Goal: Task Accomplishment & Management: Complete application form

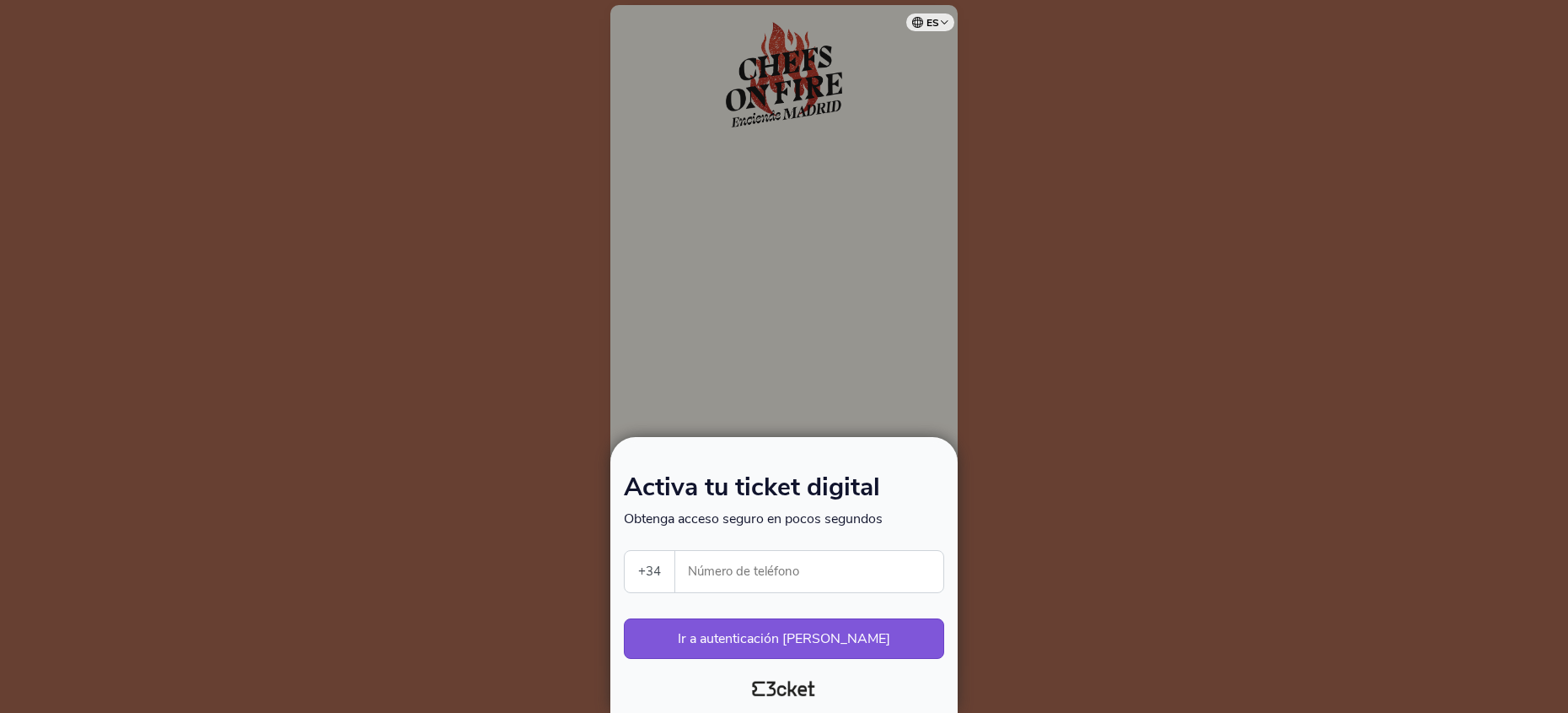
select select "34"
click at [802, 579] on input "Número de teléfono" at bounding box center [816, 572] width 255 height 41
click at [879, 578] on input "Número de teléfono" at bounding box center [816, 572] width 255 height 41
type input "677293446"
click at [873, 641] on button "Ir a autenticación segura" at bounding box center [784, 638] width 320 height 40
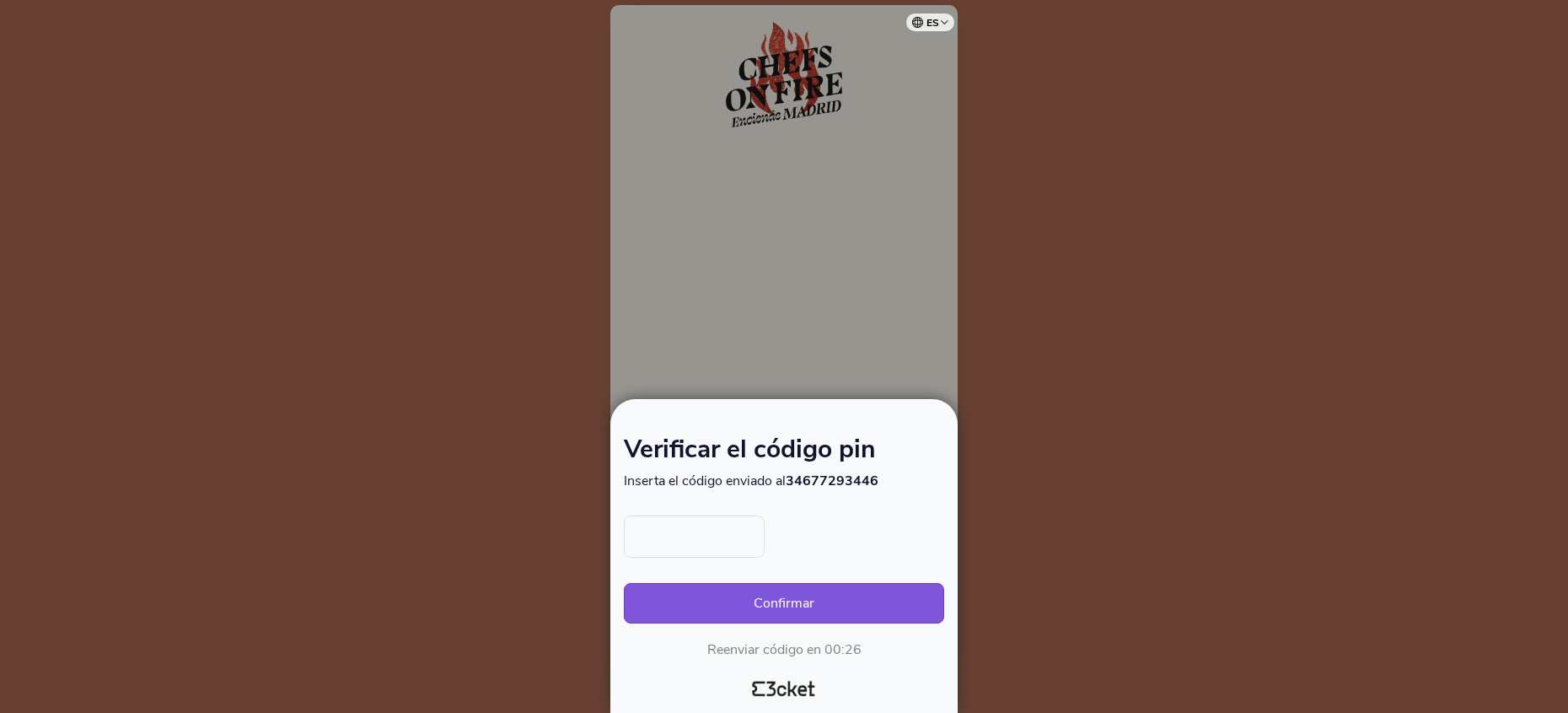
click at [730, 533] on input "text" at bounding box center [693, 536] width 141 height 42
drag, startPoint x: 1129, startPoint y: 582, endPoint x: 1085, endPoint y: 594, distance: 45.6
click at [1129, 582] on div at bounding box center [784, 356] width 1568 height 713
select select "34"
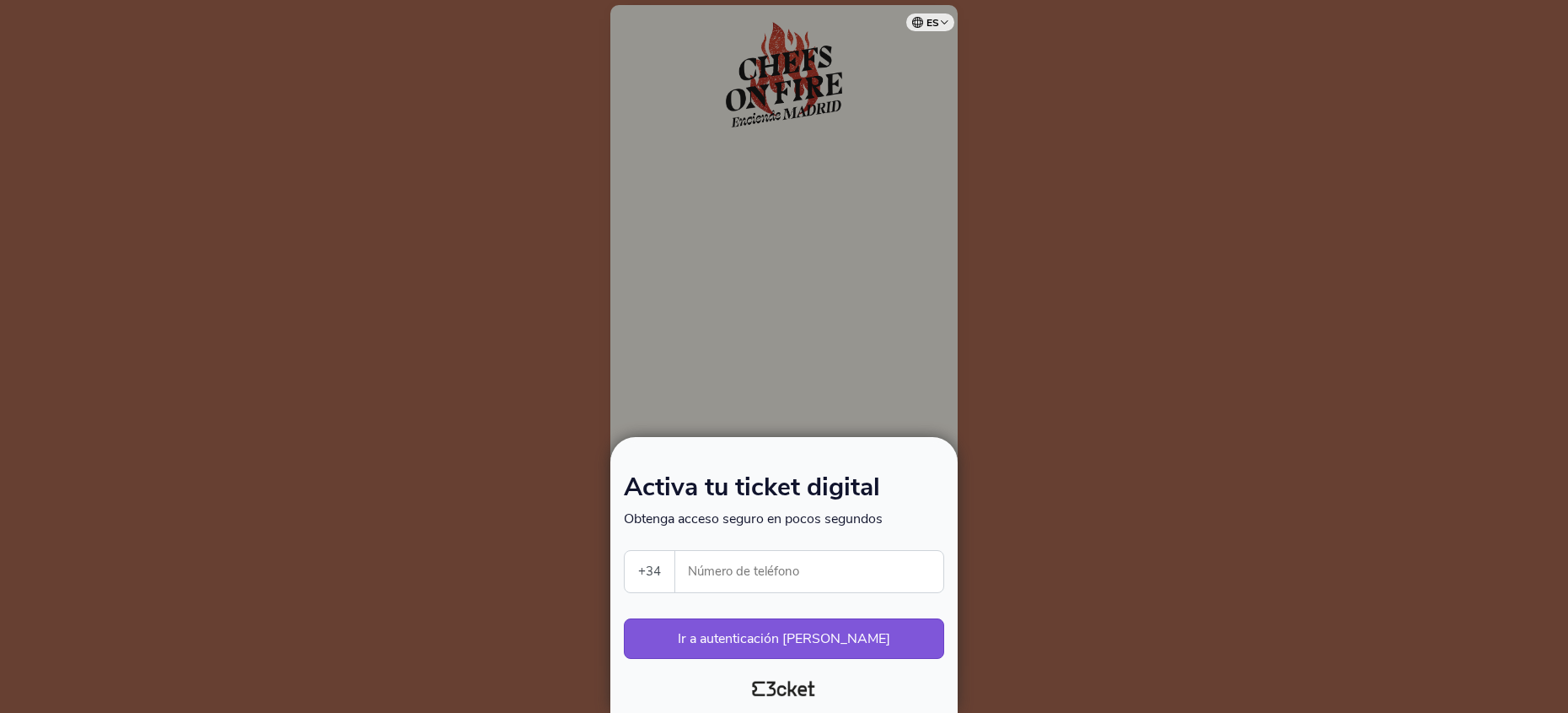
select select "34"
click at [728, 570] on input "Número de teléfono" at bounding box center [816, 572] width 255 height 41
type input "600428817"
click at [838, 639] on button "Ir a autenticación segura" at bounding box center [784, 638] width 320 height 40
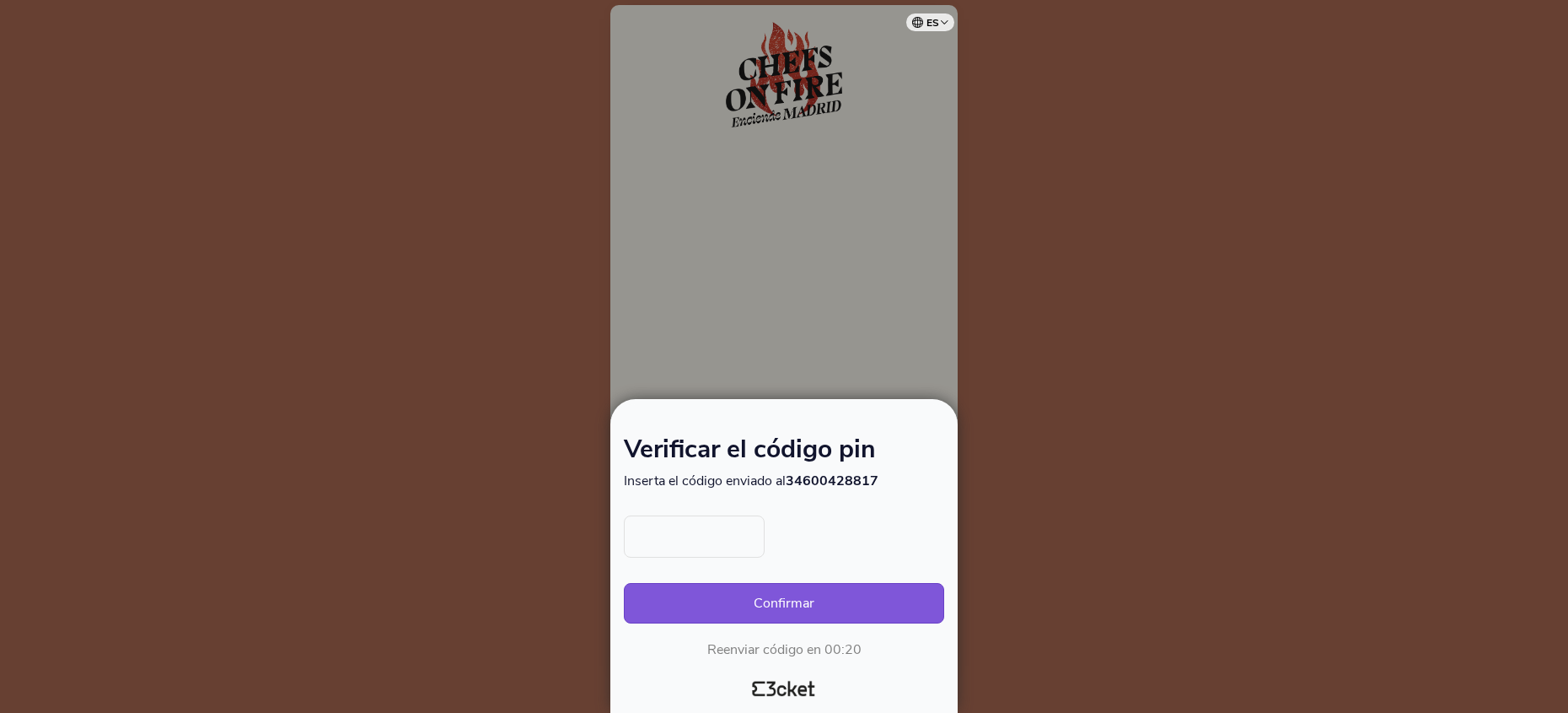
click at [698, 536] on input "text" at bounding box center [693, 536] width 141 height 42
type input "9788"
click at [745, 599] on button "Confirmar" at bounding box center [784, 602] width 320 height 40
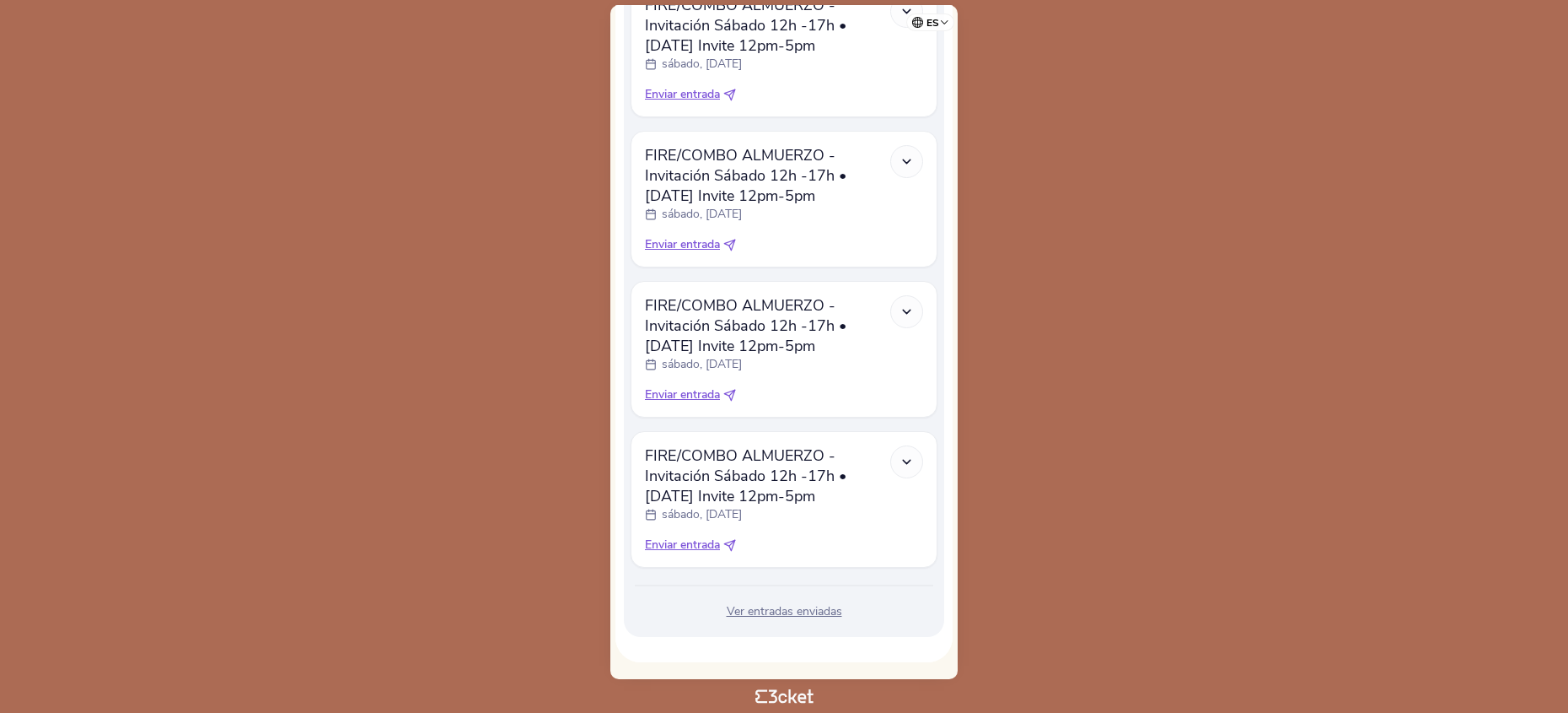
scroll to position [1073, 0]
click at [701, 552] on span "Enviar entrada" at bounding box center [682, 550] width 75 height 17
select select "34"
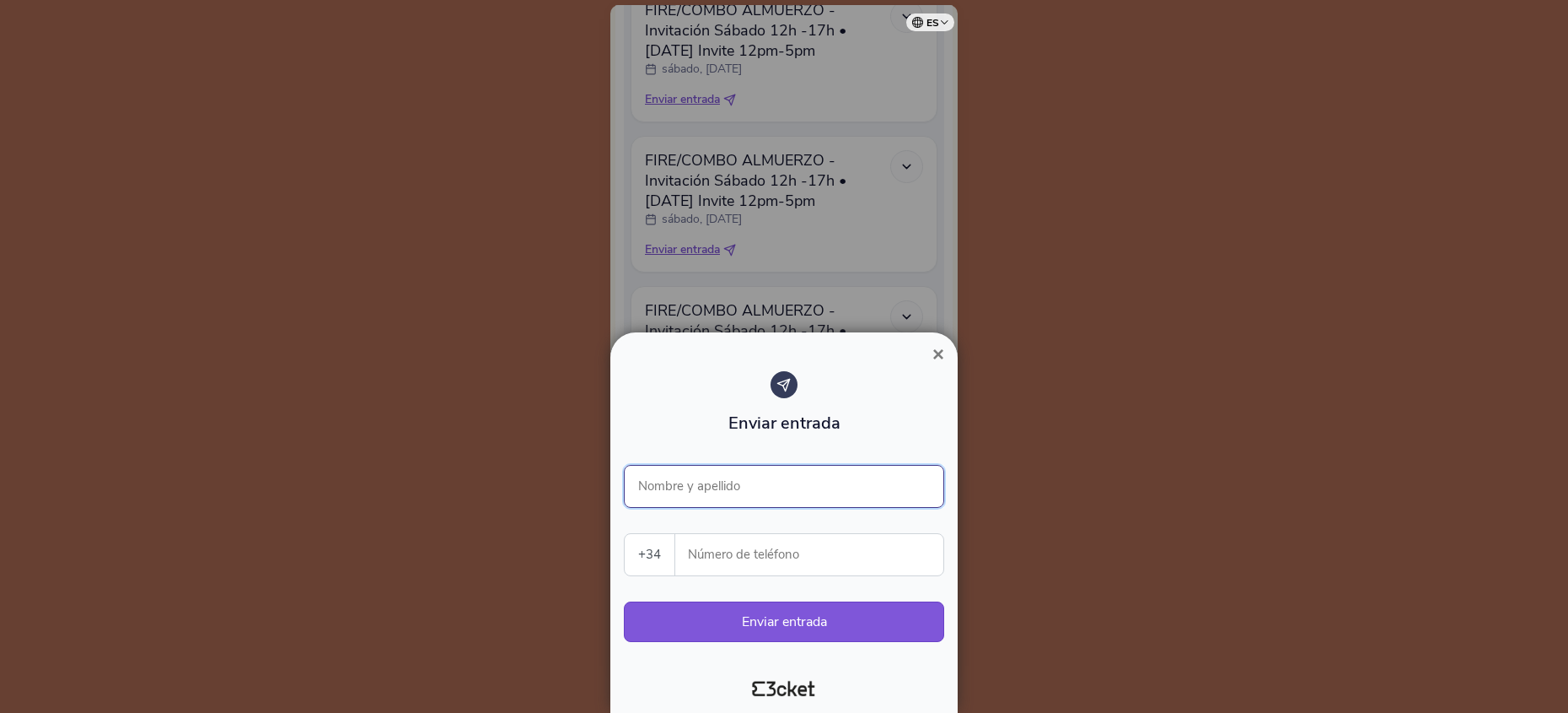
click at [742, 491] on input "Nombre y apellido" at bounding box center [784, 486] width 320 height 43
click at [1015, 358] on div at bounding box center [784, 356] width 1568 height 713
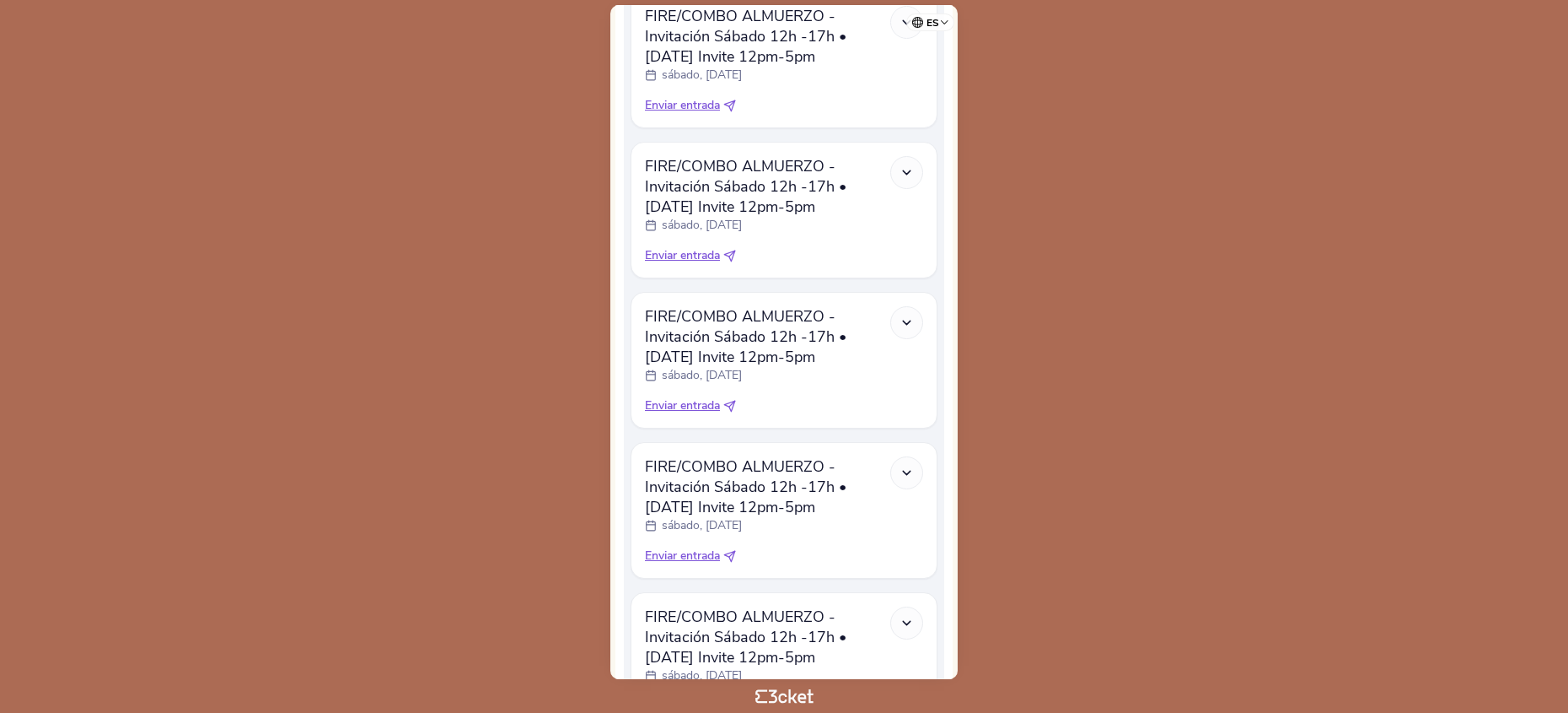
scroll to position [926, 0]
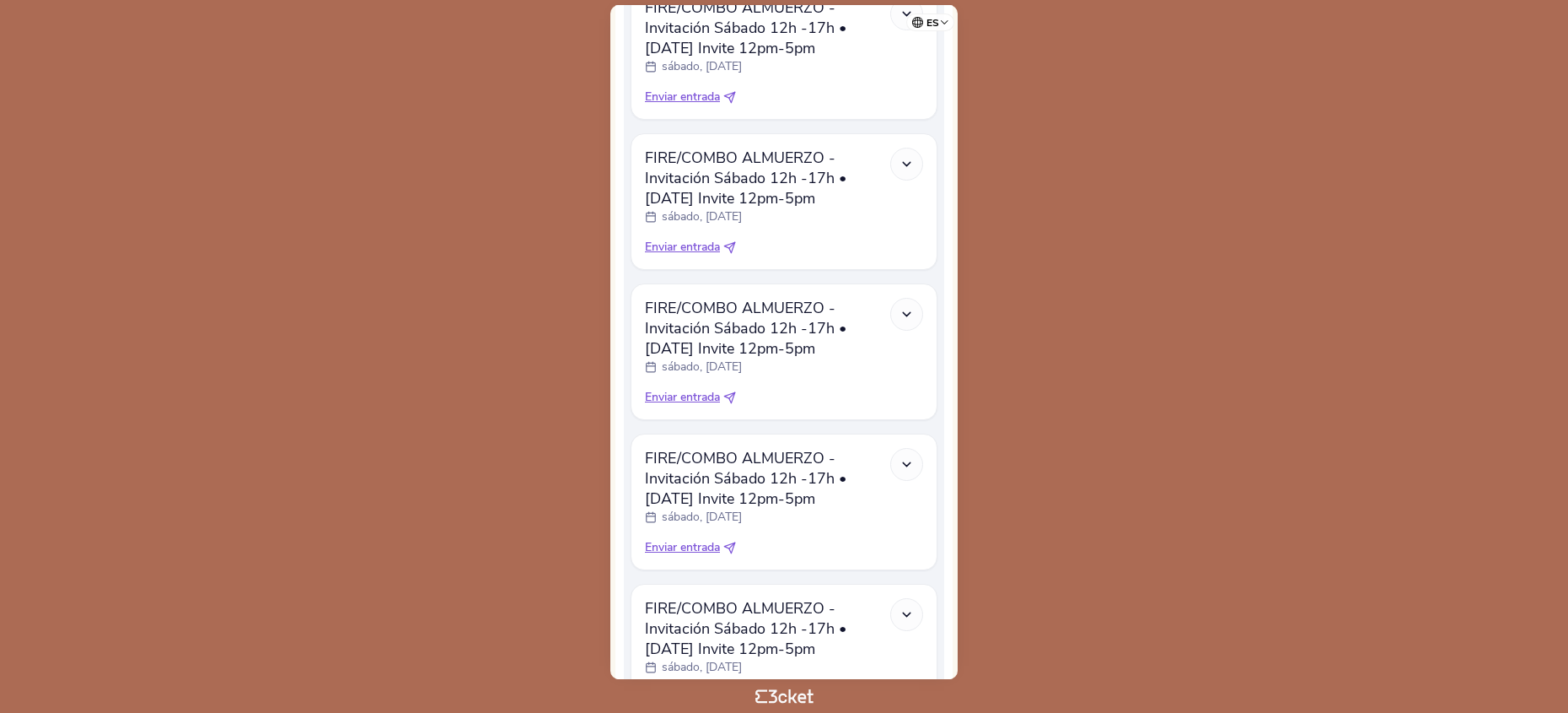
click at [897, 163] on div at bounding box center [906, 164] width 33 height 33
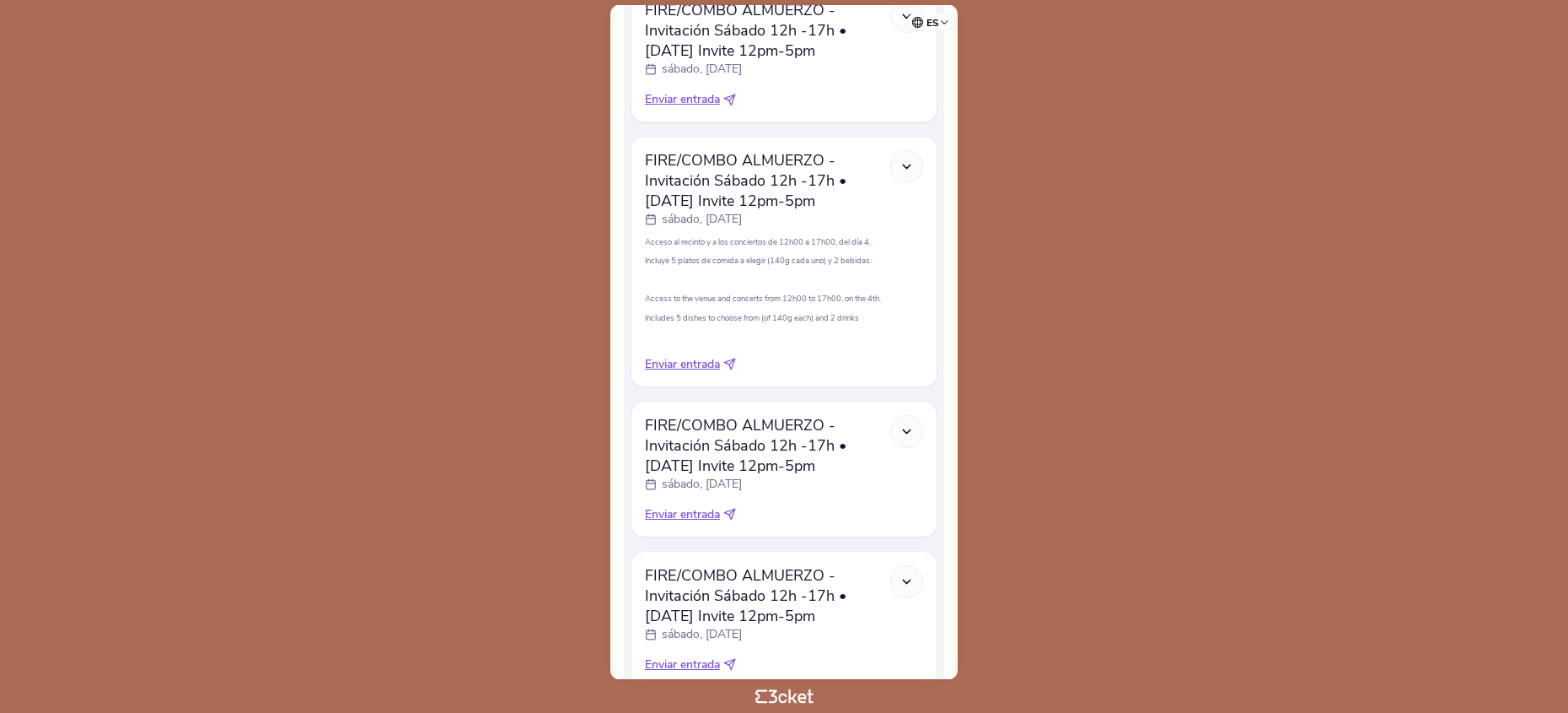
click at [914, 434] on div at bounding box center [906, 431] width 33 height 33
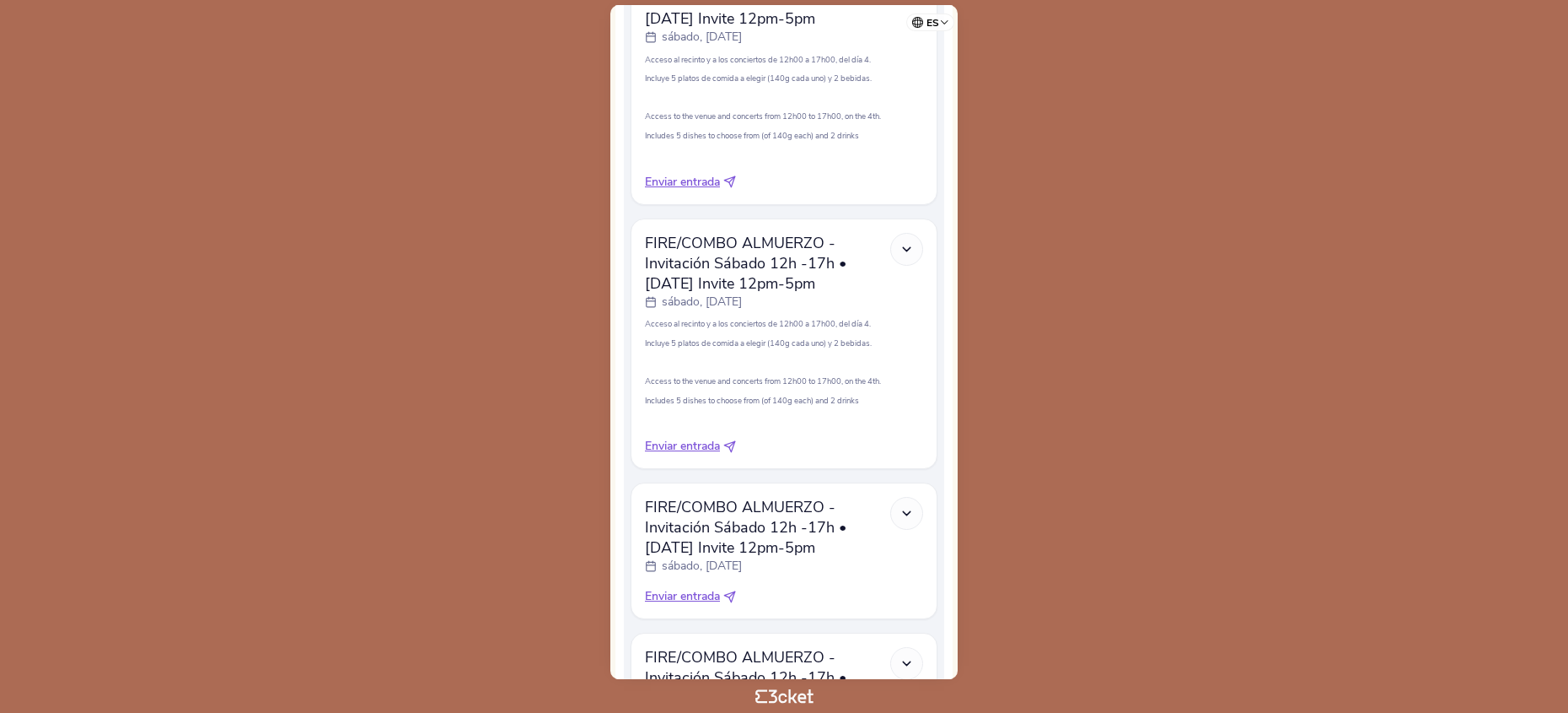
scroll to position [1108, 0]
click at [908, 511] on icon at bounding box center [906, 510] width 14 height 14
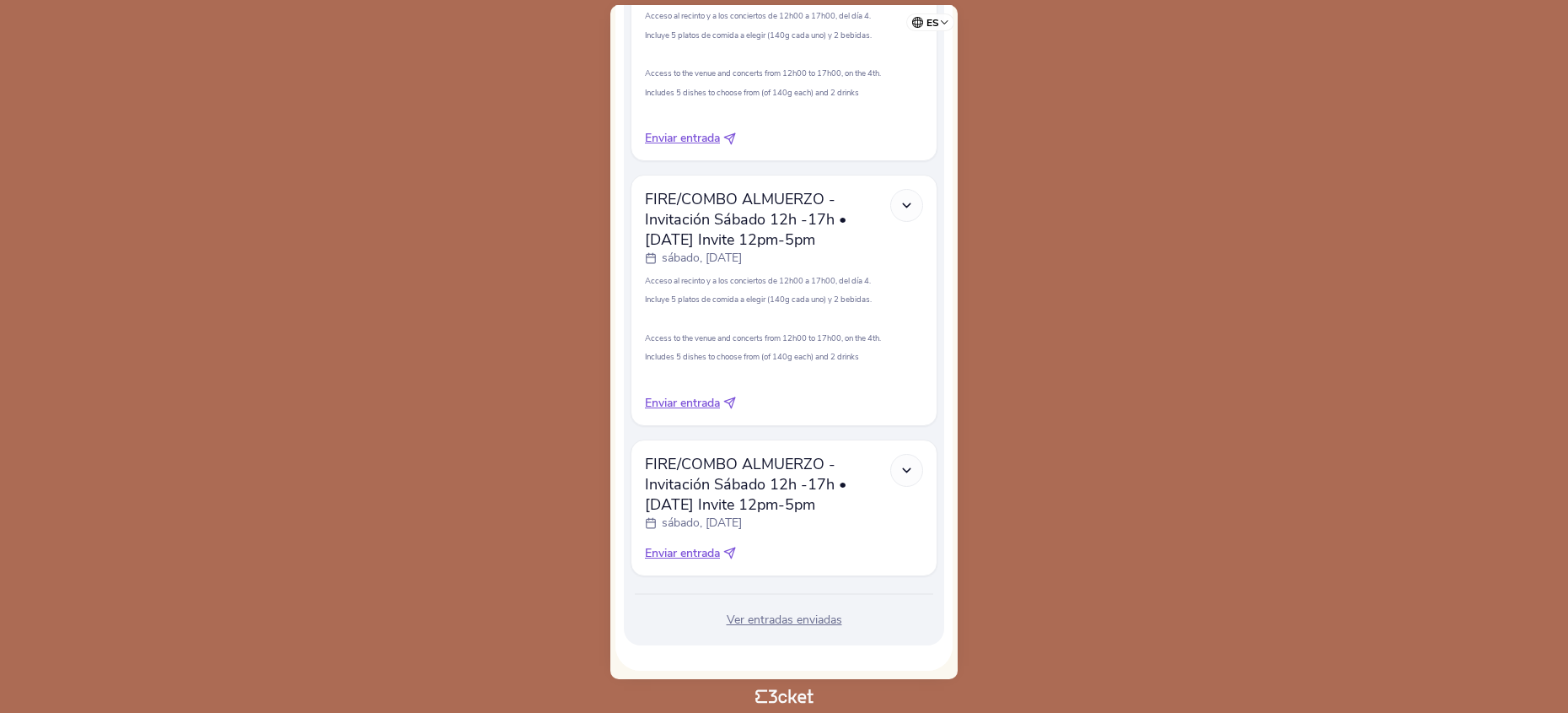
scroll to position [1421, 0]
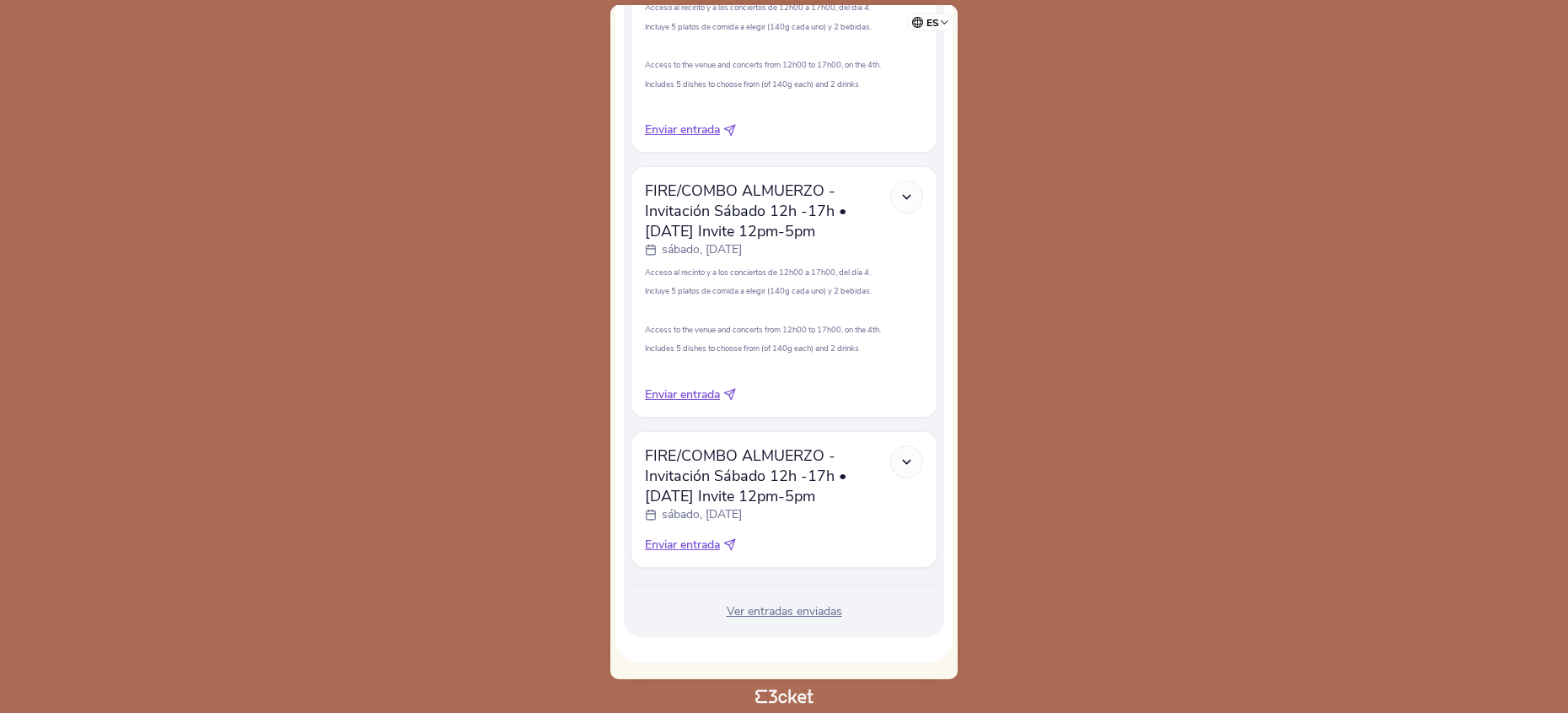
click at [905, 464] on icon at bounding box center [906, 461] width 14 height 14
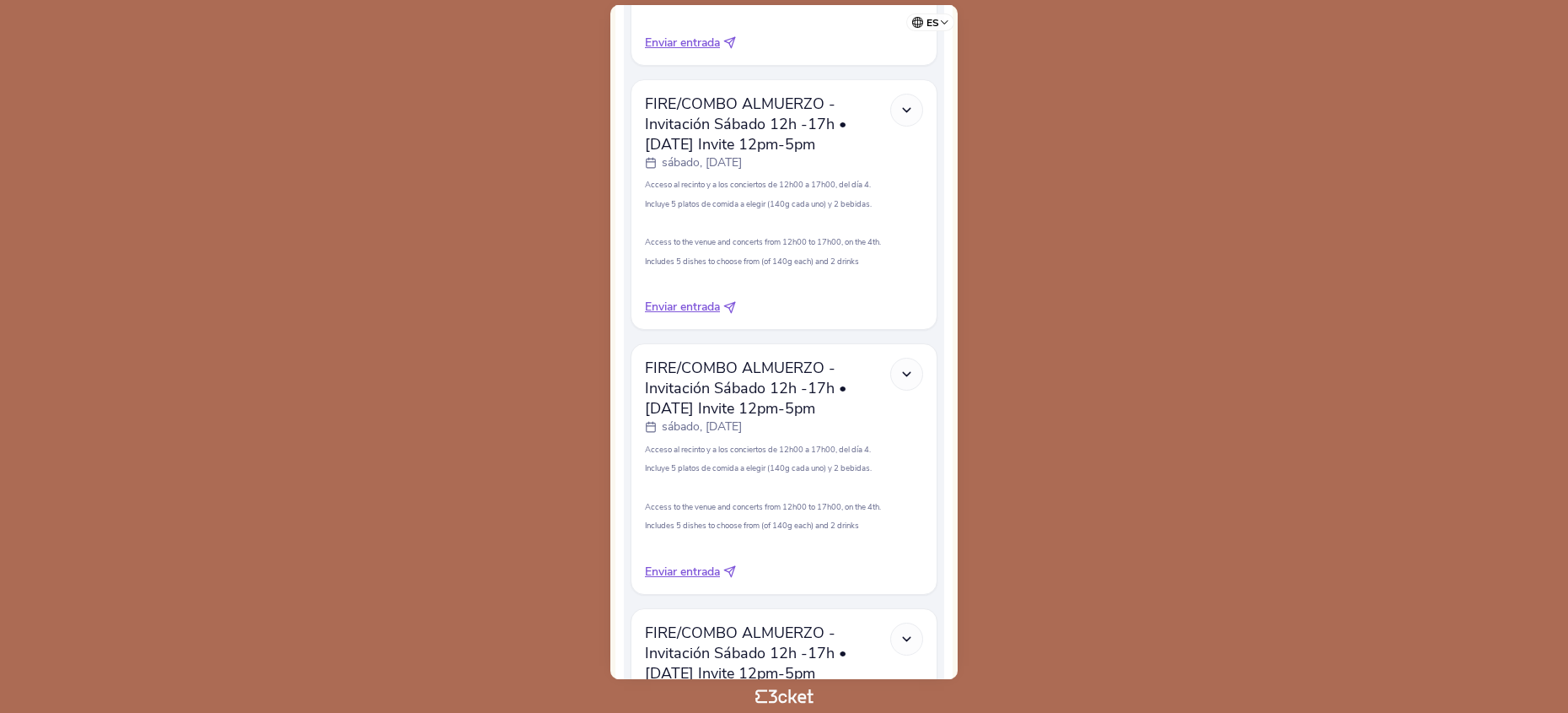
scroll to position [1237, 0]
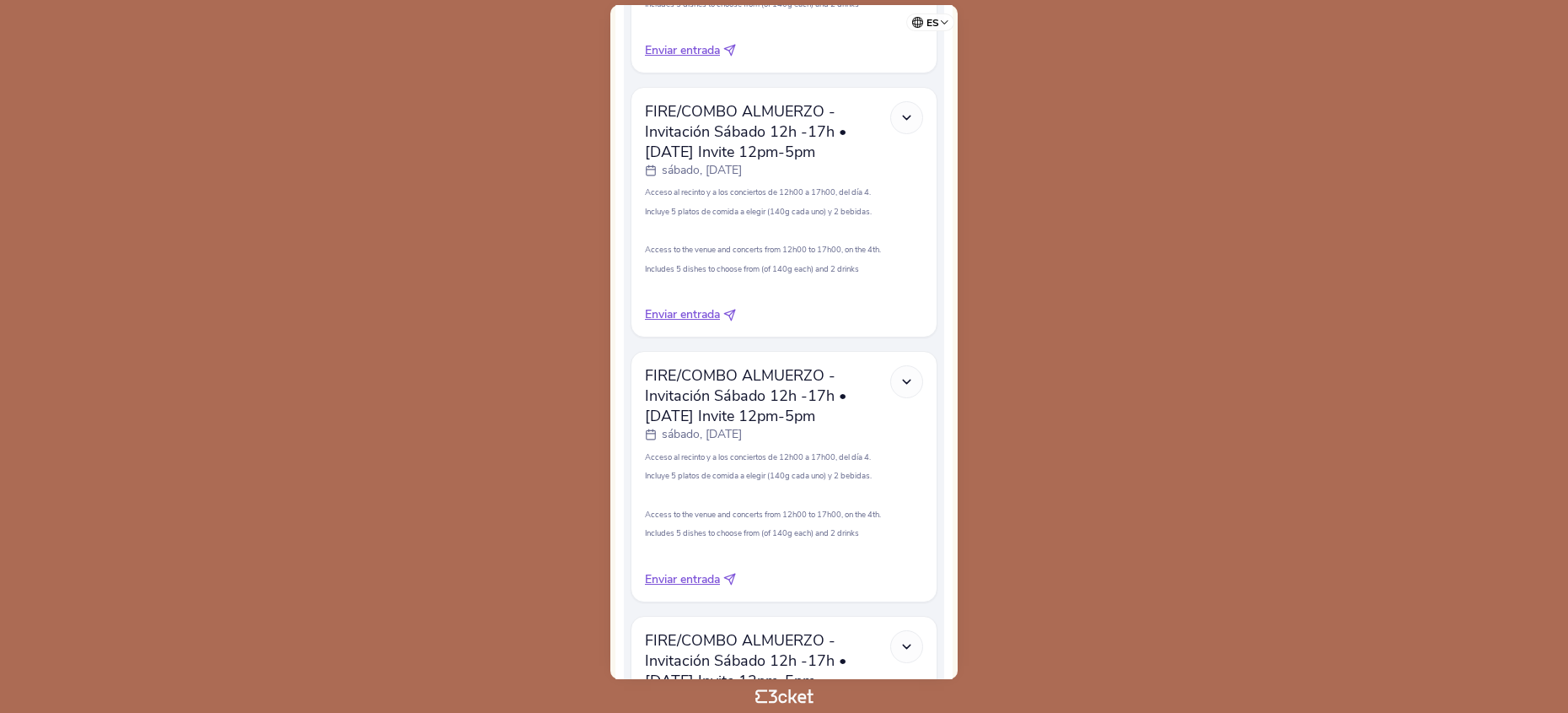
click at [903, 376] on icon at bounding box center [906, 381] width 14 height 14
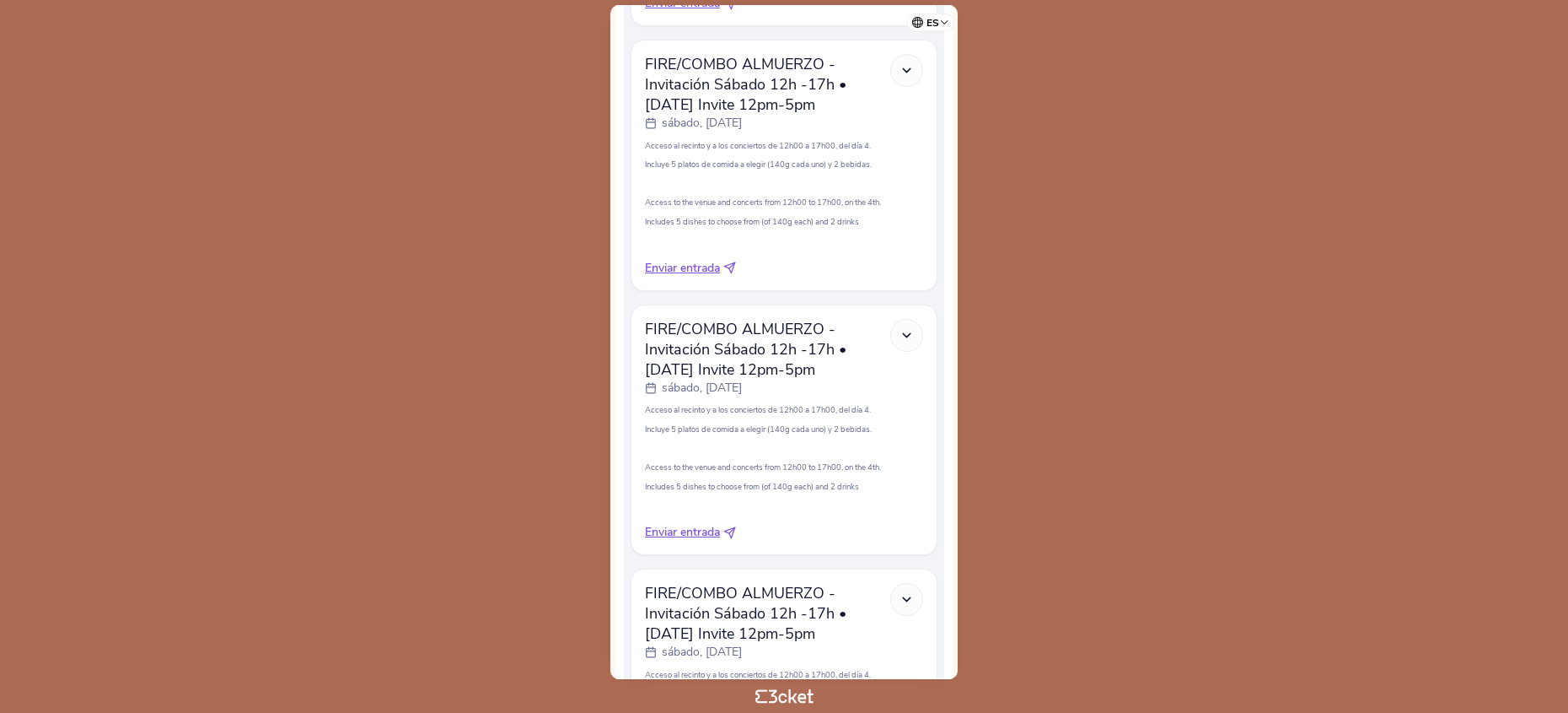
scroll to position [1020, 0]
click at [699, 269] on span "Enviar entrada" at bounding box center [682, 267] width 75 height 17
select select "34"
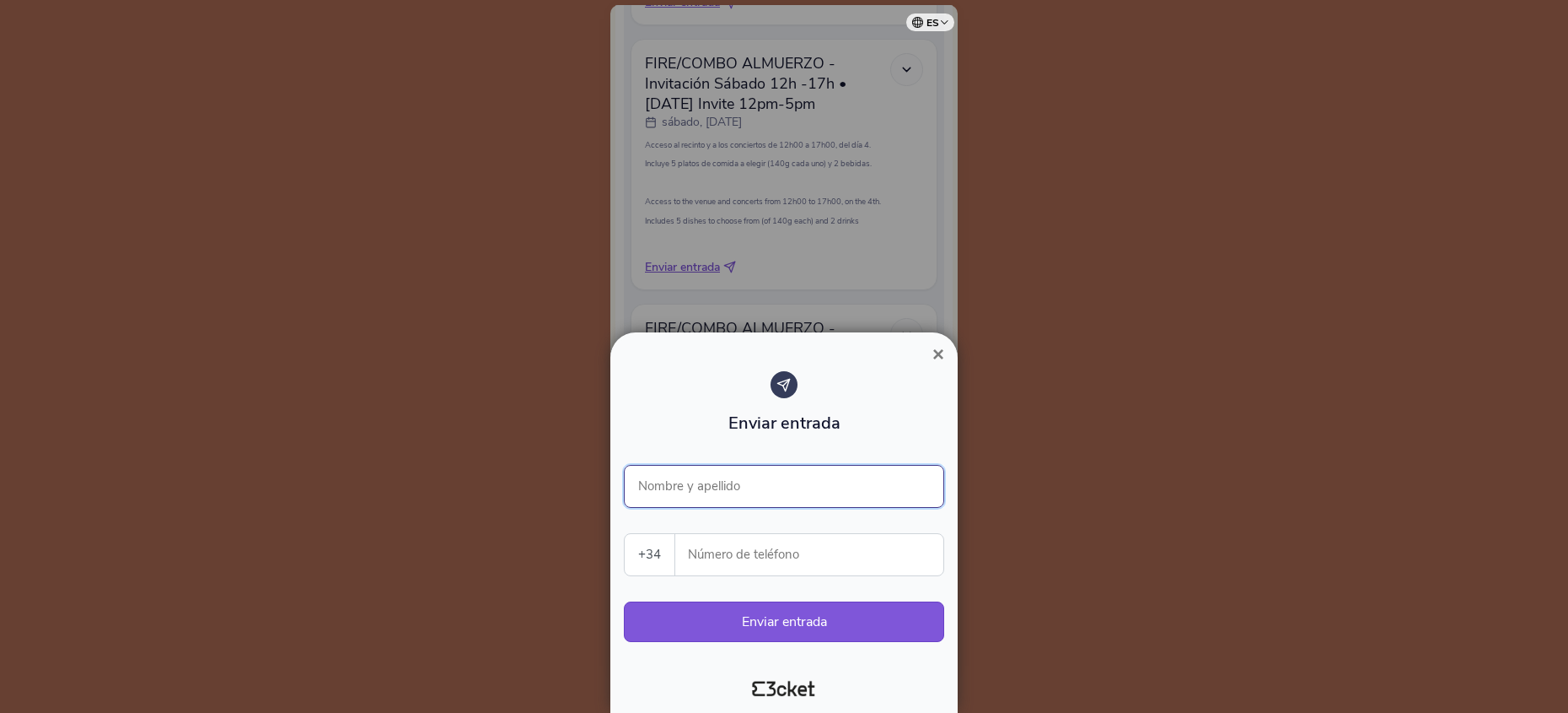
click at [704, 485] on input "Nombre y apellido" at bounding box center [784, 486] width 320 height 43
paste input "Juan Ignacio Jiménez"
type input "Juan Ignacio Jiménez"
click at [713, 552] on input "Número de teléfono" at bounding box center [816, 554] width 255 height 41
paste input "34615900774"
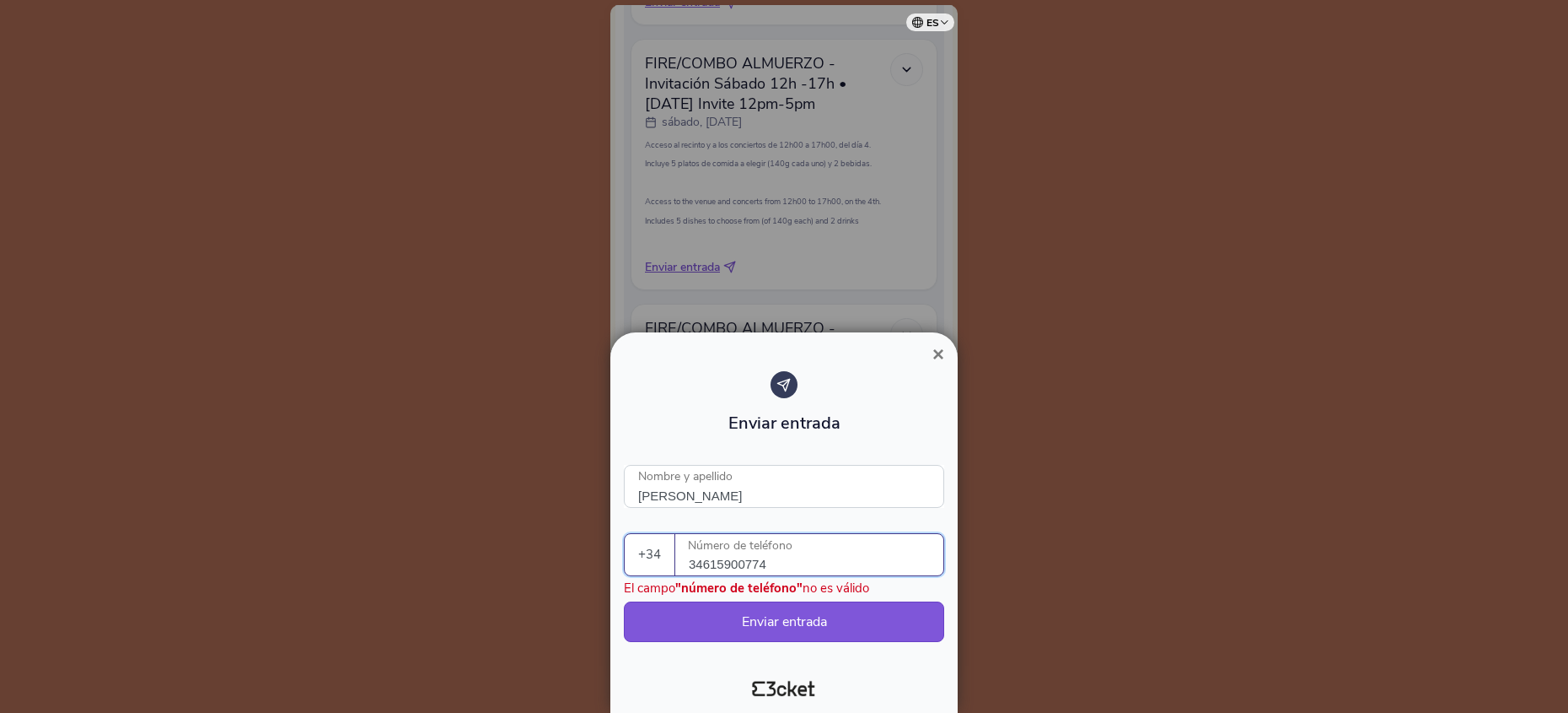
drag, startPoint x: 703, startPoint y: 563, endPoint x: 725, endPoint y: 567, distance: 22.4
click at [703, 563] on input "34615900774" at bounding box center [816, 554] width 255 height 41
type input "615900774"
click at [813, 623] on button "Enviar entrada" at bounding box center [784, 621] width 320 height 40
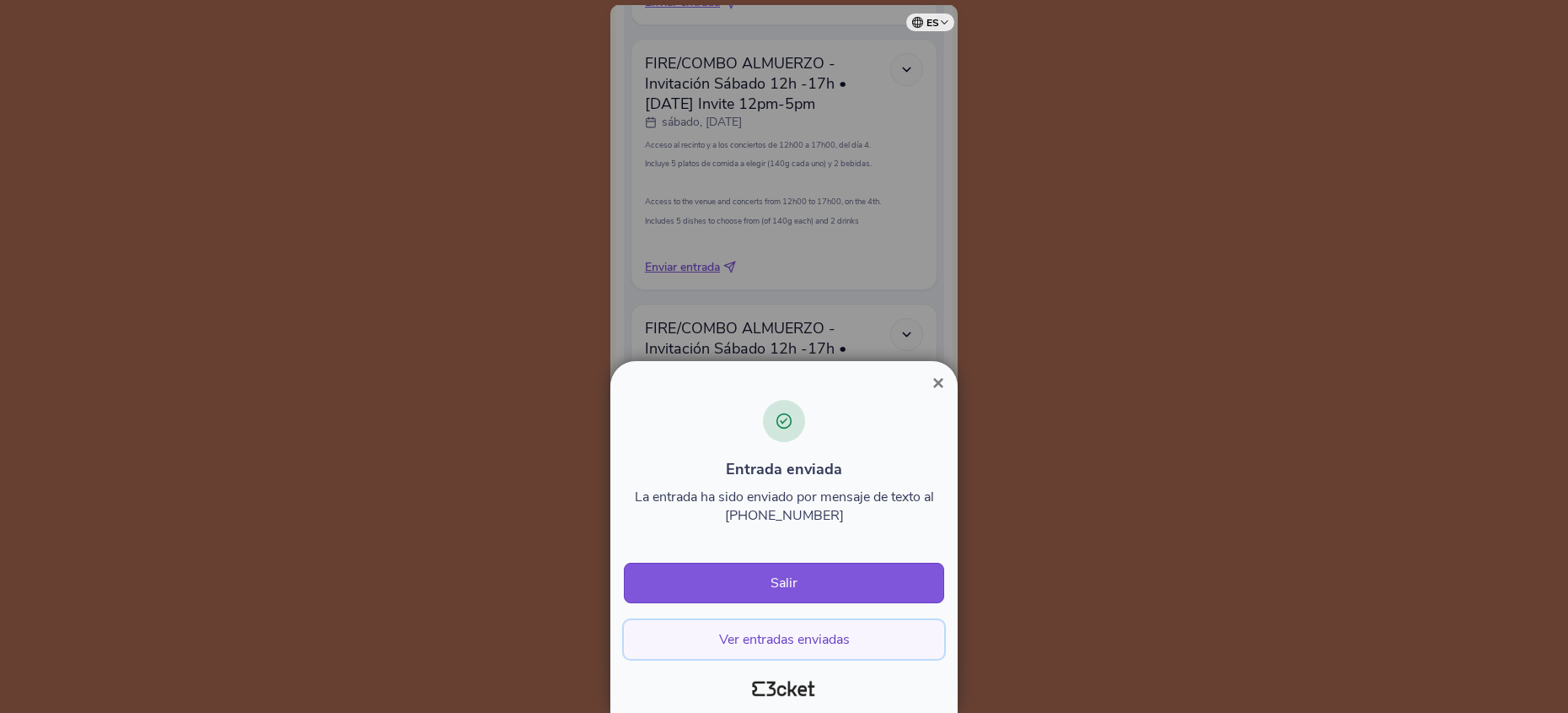
click at [787, 639] on button "Ver entradas enviadas" at bounding box center [784, 639] width 320 height 39
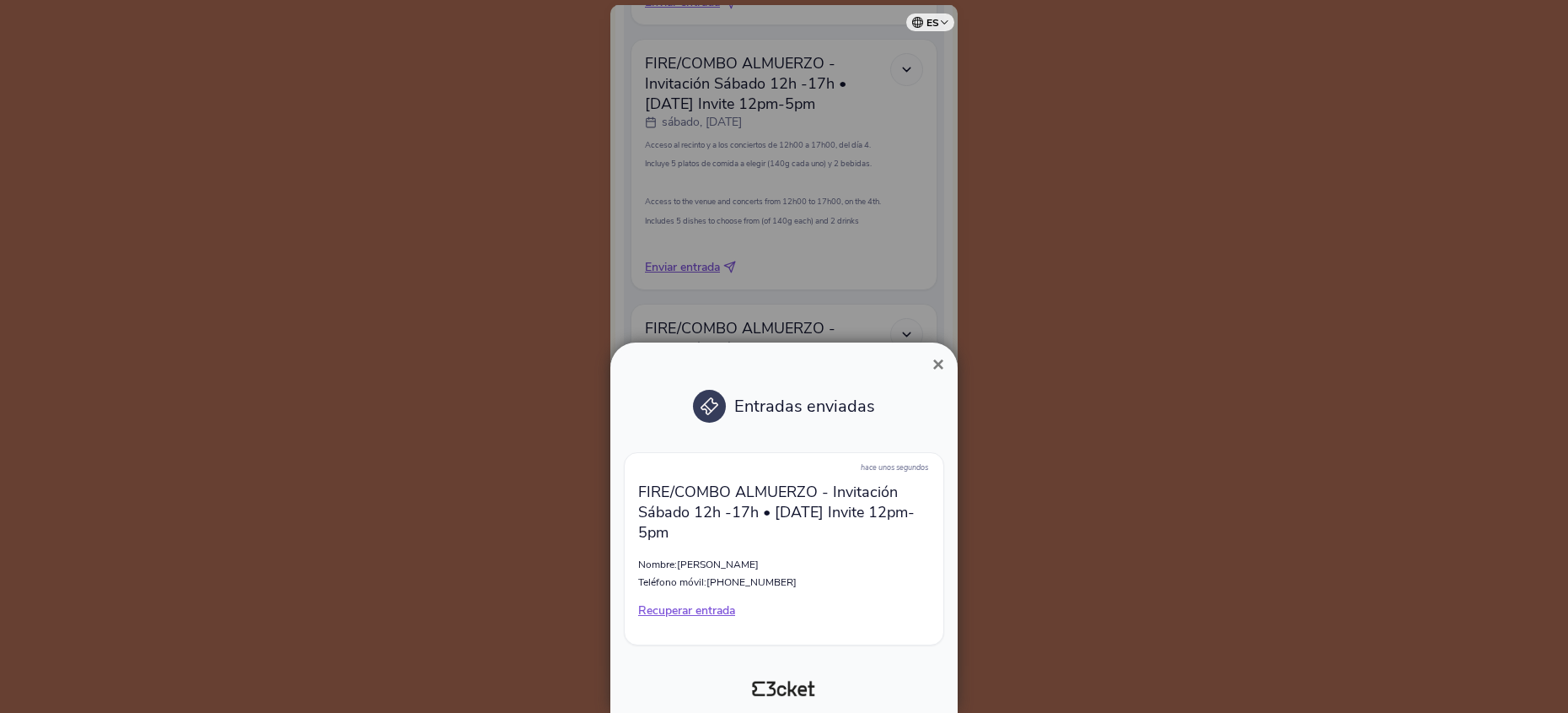
click at [943, 358] on span "×" at bounding box center [938, 364] width 12 height 22
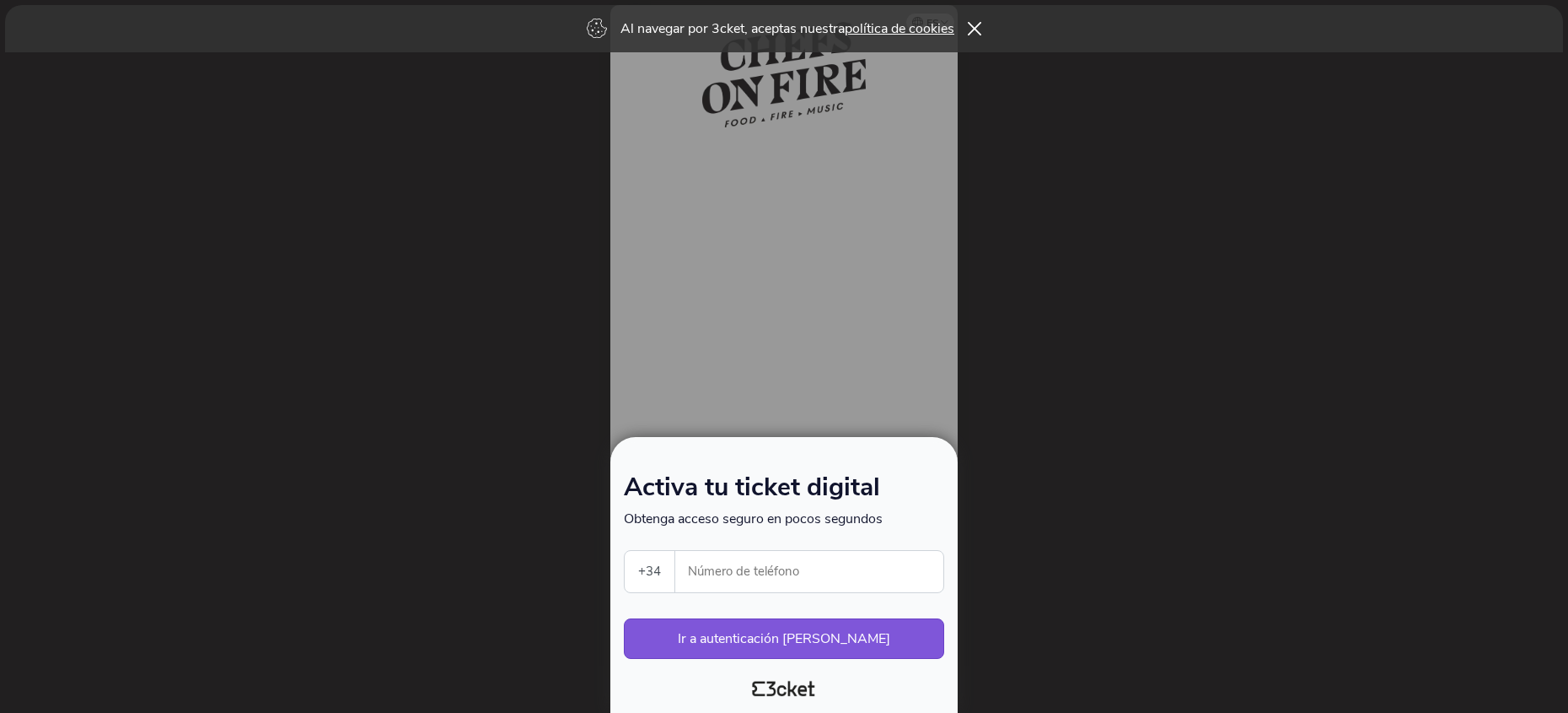
select select "34"
click at [1066, 239] on div at bounding box center [784, 356] width 1568 height 713
click at [979, 29] on icon at bounding box center [974, 29] width 13 height 13
